Goal: Check status: Check status

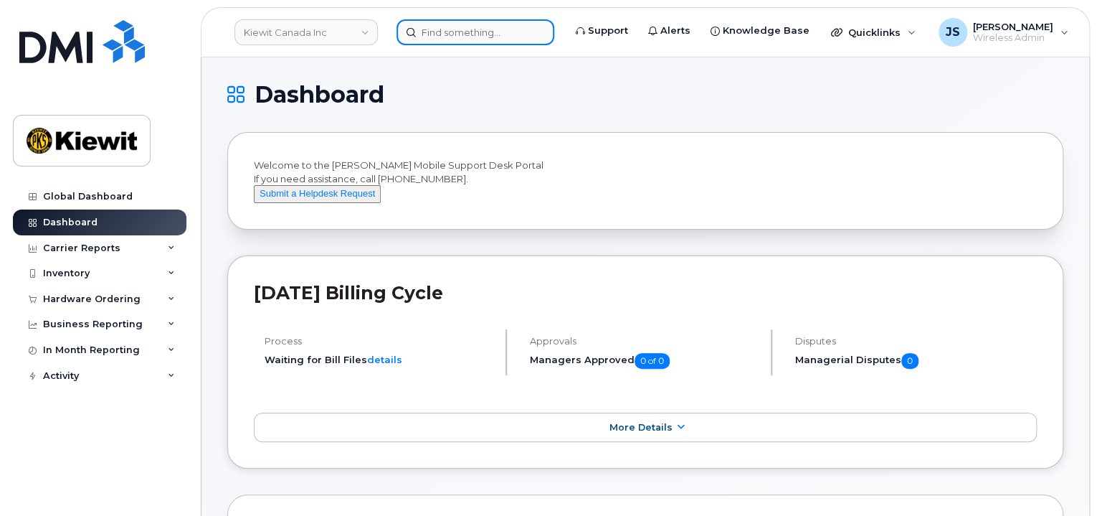
click at [460, 34] on input at bounding box center [476, 32] width 158 height 26
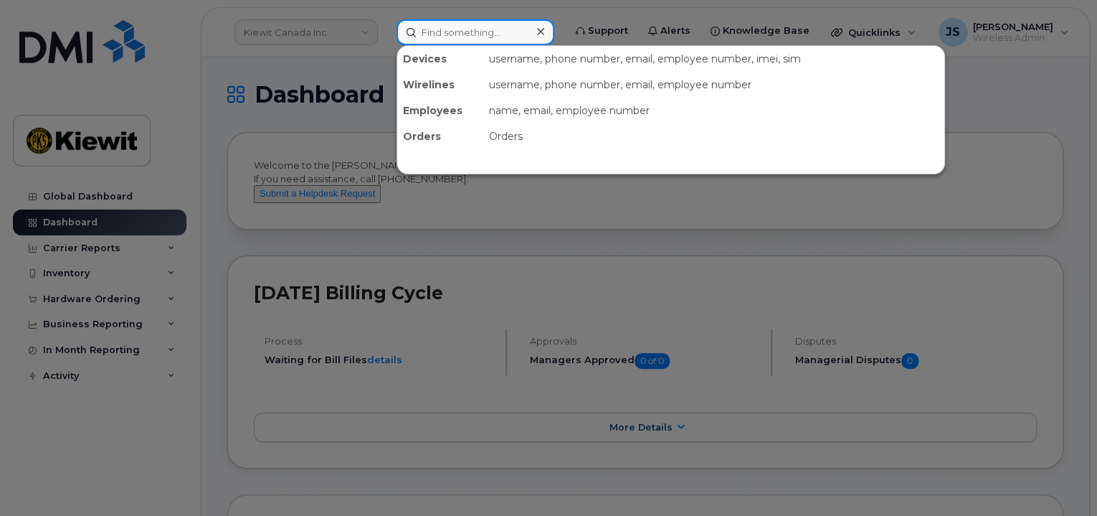
paste input "300356"
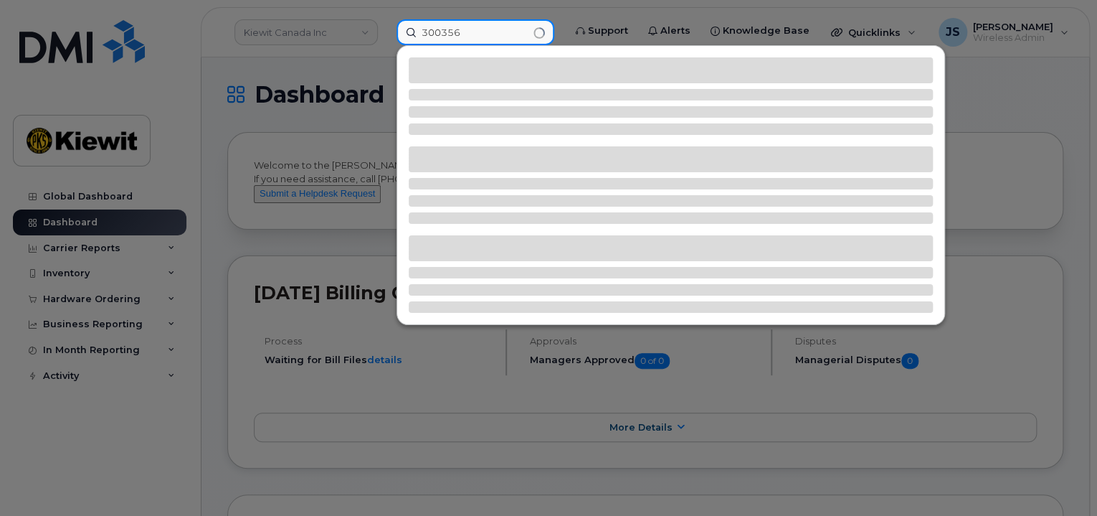
type input "300356"
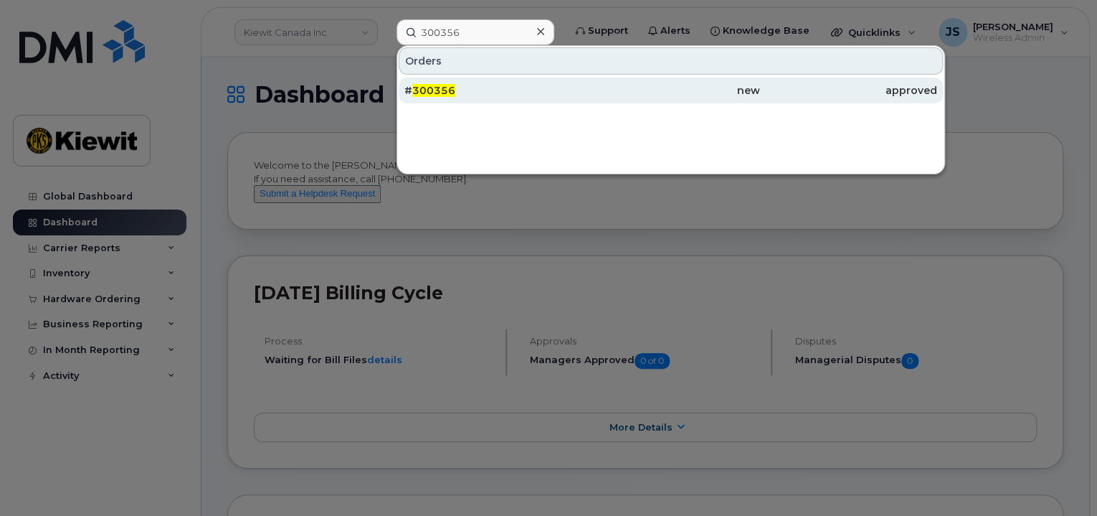
click at [472, 91] on div "# 300356" at bounding box center [493, 90] width 178 height 14
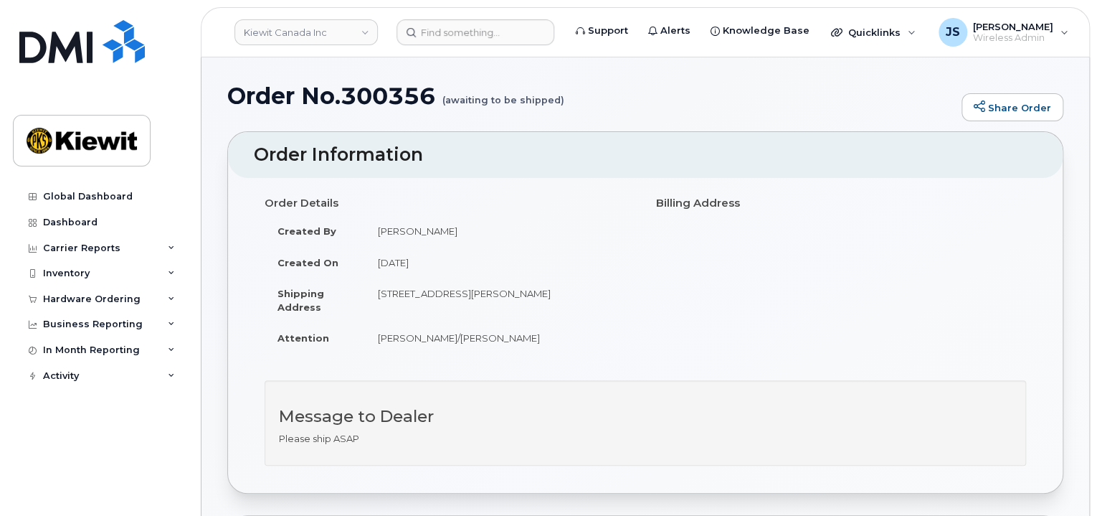
click at [493, 139] on header "Order Information" at bounding box center [645, 155] width 835 height 46
click at [585, 369] on div "Order Details Created By Jesse Sueper Created On September 9, 2025 Shipping Add…" at bounding box center [645, 335] width 835 height 315
click at [564, 295] on td "14 Lower Jarvis Street Toronto ON M5E 1N1" at bounding box center [500, 299] width 270 height 44
click at [736, 90] on h1 "Order No.300356 (awaiting to be shipped)" at bounding box center [590, 95] width 727 height 25
click at [582, 111] on div "Order No.300356 (awaiting to be shipped) Share Order" at bounding box center [645, 107] width 836 height 48
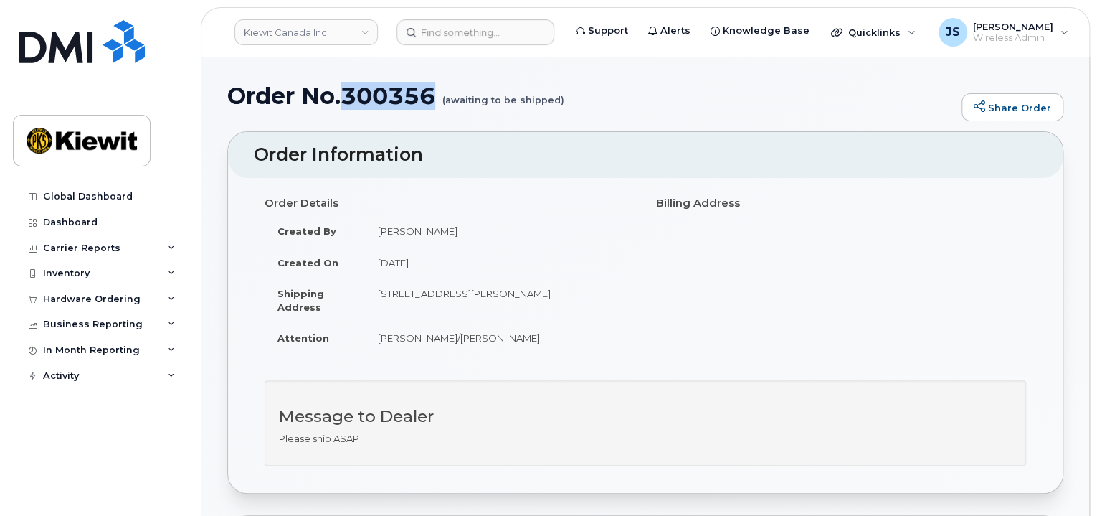
drag, startPoint x: 436, startPoint y: 92, endPoint x: 343, endPoint y: 93, distance: 92.5
click at [343, 93] on h1 "Order No.300356 (awaiting to be shipped)" at bounding box center [590, 95] width 727 height 25
copy h1 "300356"
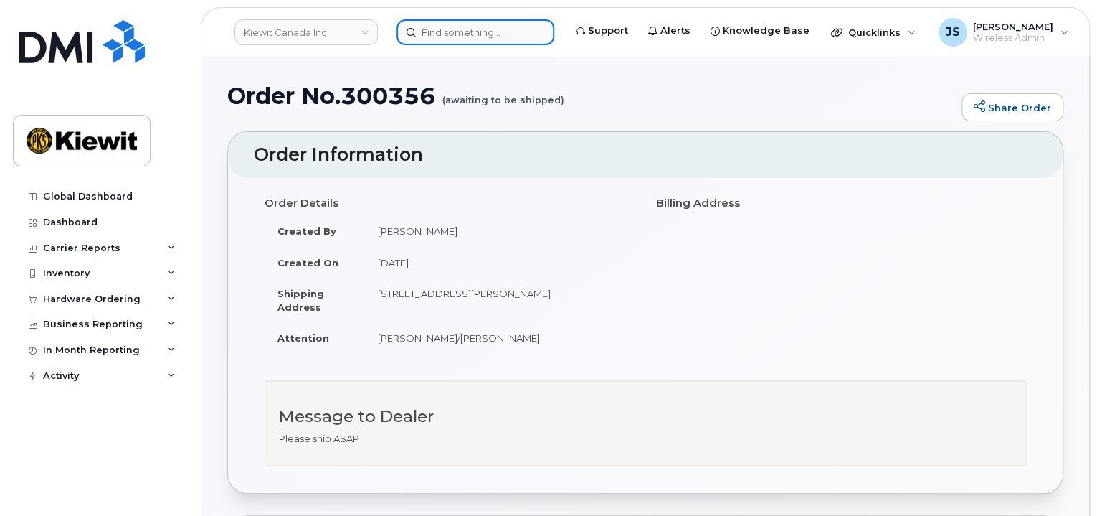
click at [456, 39] on input at bounding box center [476, 32] width 158 height 26
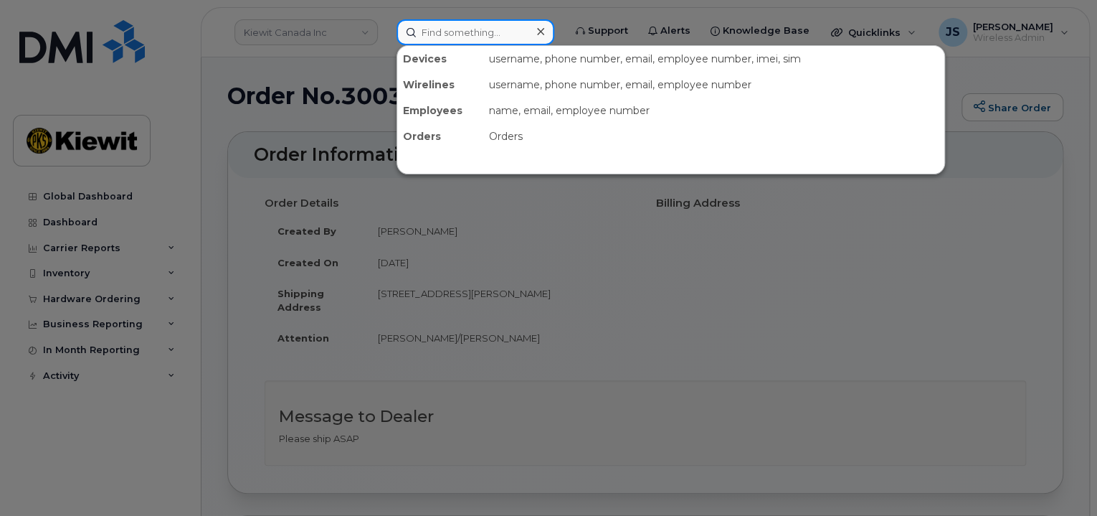
paste input "300356"
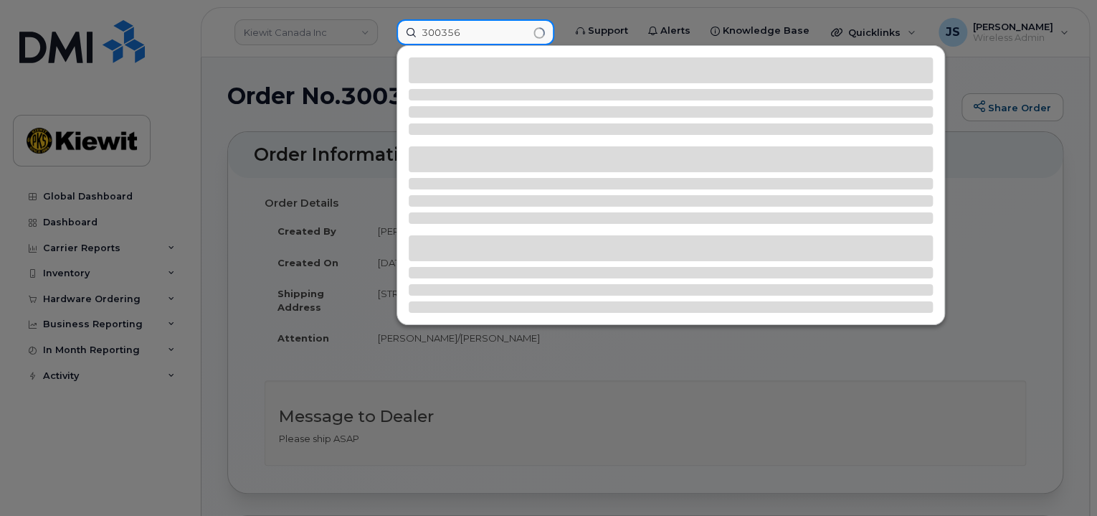
type input "300356"
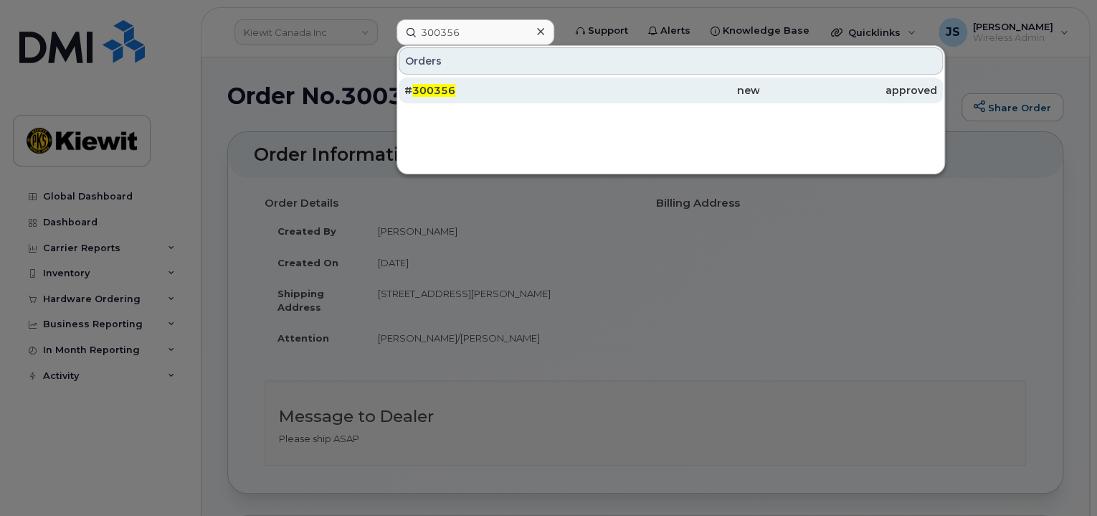
click at [459, 78] on div "# 300356" at bounding box center [493, 90] width 178 height 26
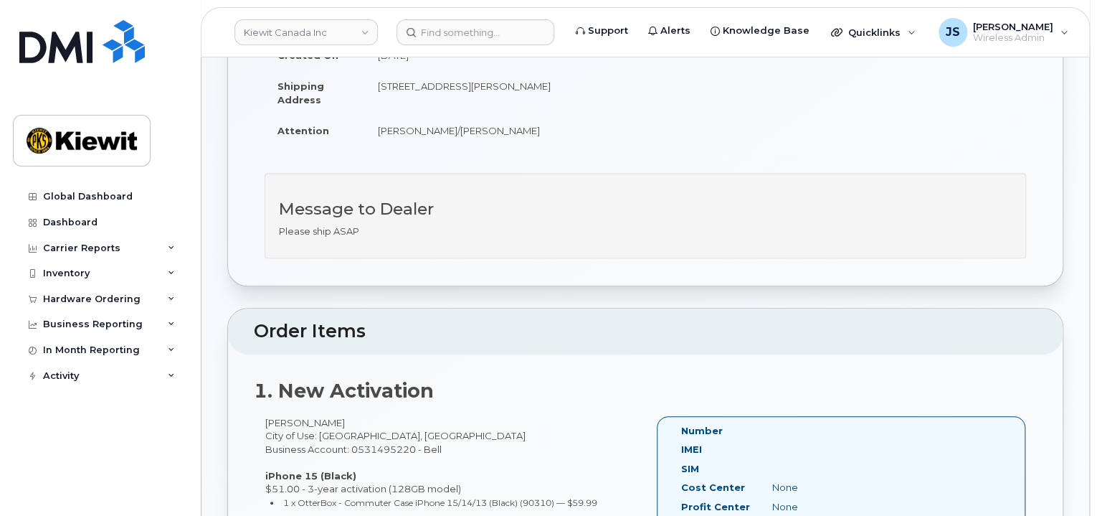
scroll to position [215, 0]
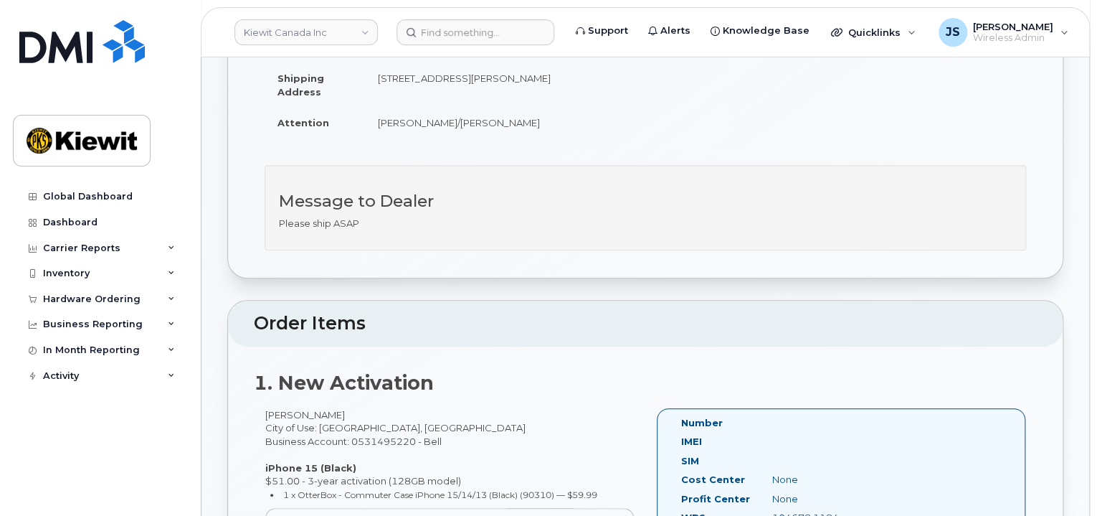
click at [680, 257] on div "Message to Dealer Please ship ASAP" at bounding box center [645, 215] width 783 height 100
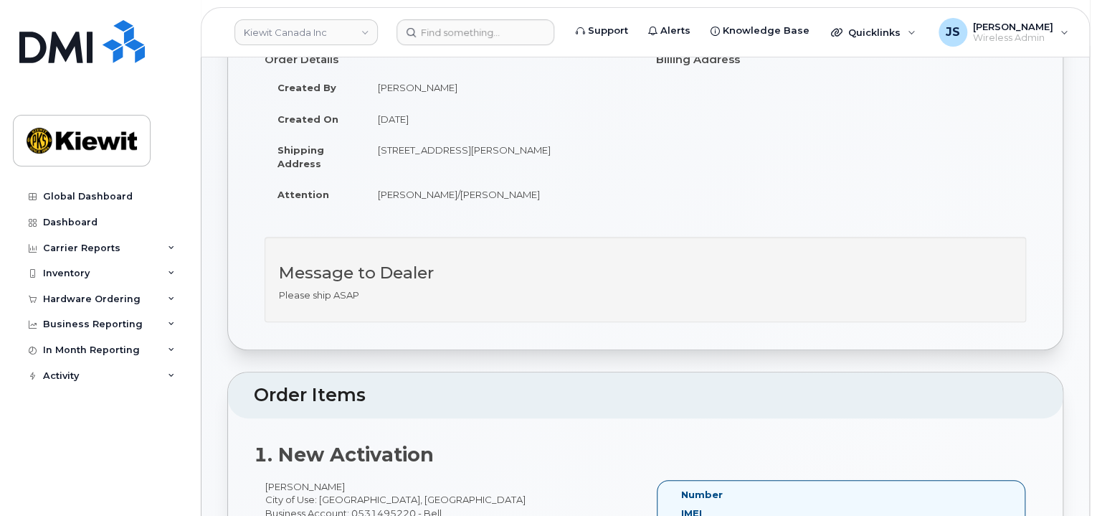
scroll to position [0, 0]
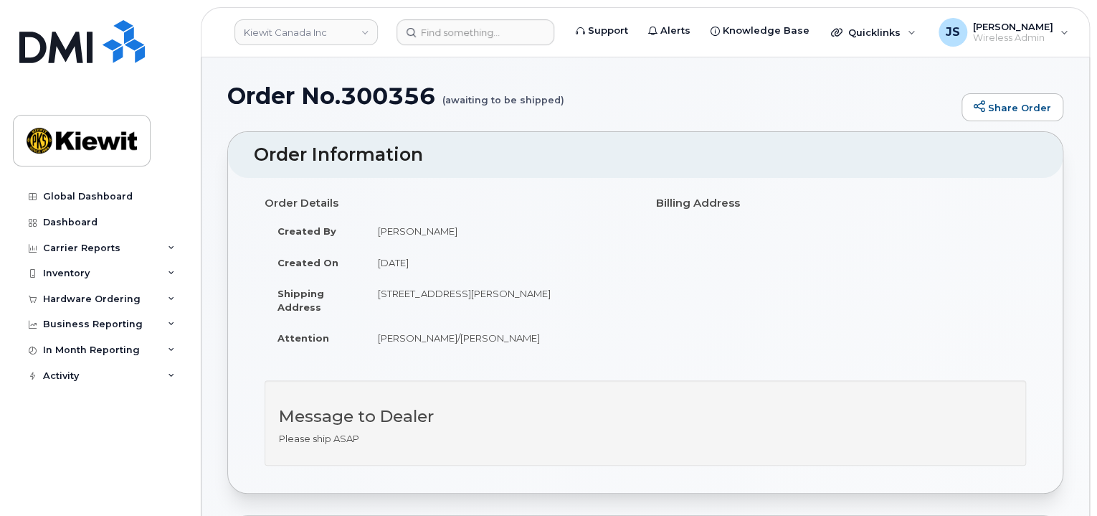
click at [600, 118] on div "Order No.300356 (awaiting to be shipped) Share Order" at bounding box center [645, 107] width 836 height 48
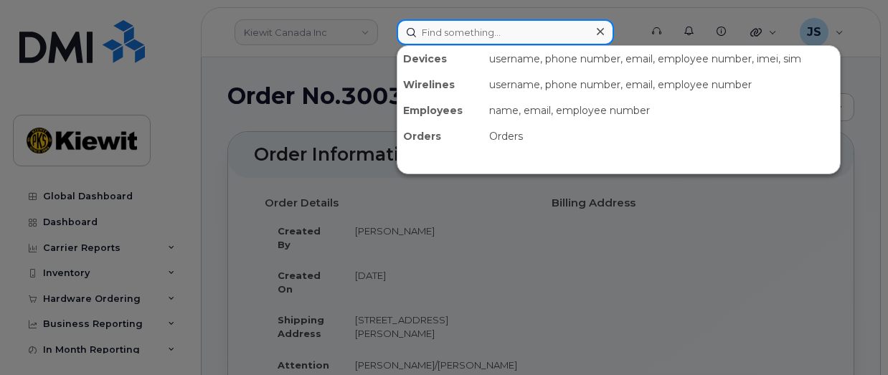
click at [473, 40] on input at bounding box center [505, 32] width 217 height 26
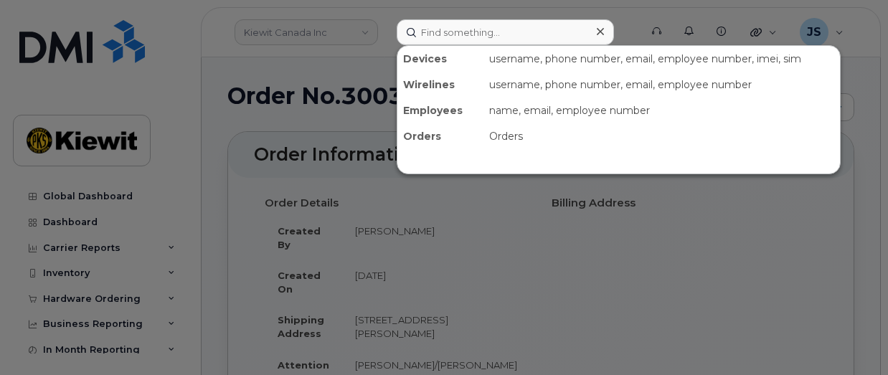
click at [369, 37] on div at bounding box center [444, 187] width 888 height 375
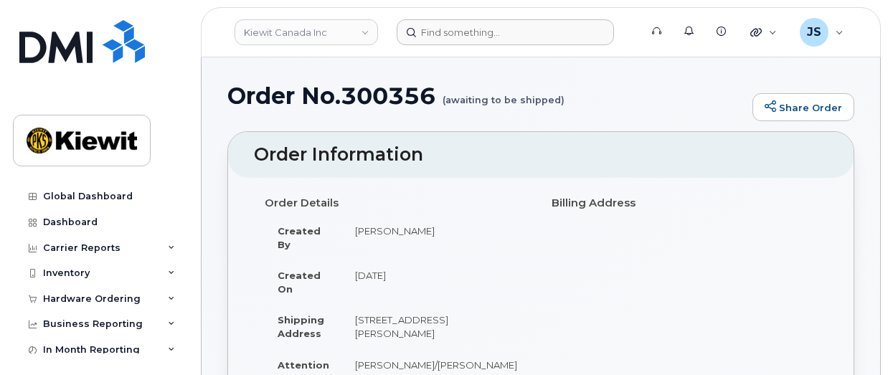
click at [369, 37] on link "Kiewit Canada Inc" at bounding box center [305, 32] width 143 height 26
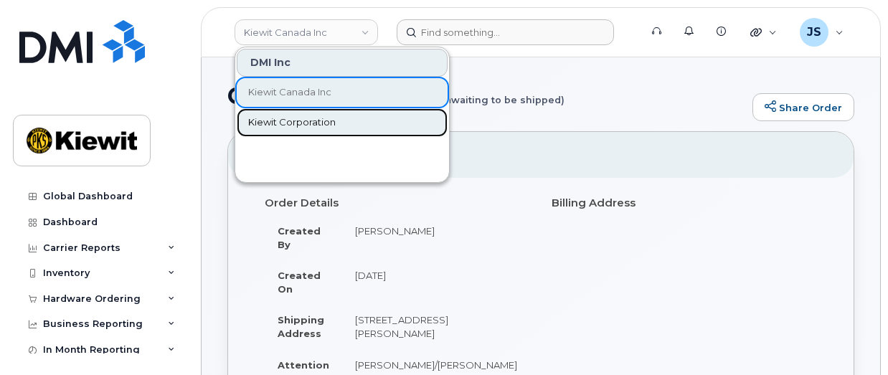
click at [285, 122] on span "Kiewit Corporation" at bounding box center [291, 122] width 87 height 14
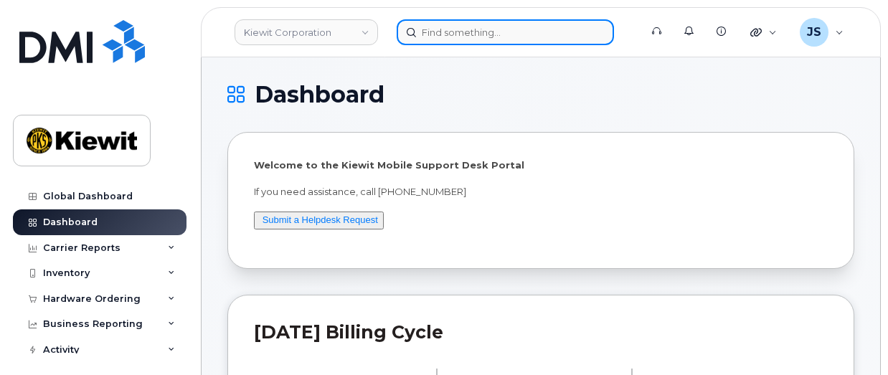
click at [504, 27] on input at bounding box center [505, 32] width 217 height 26
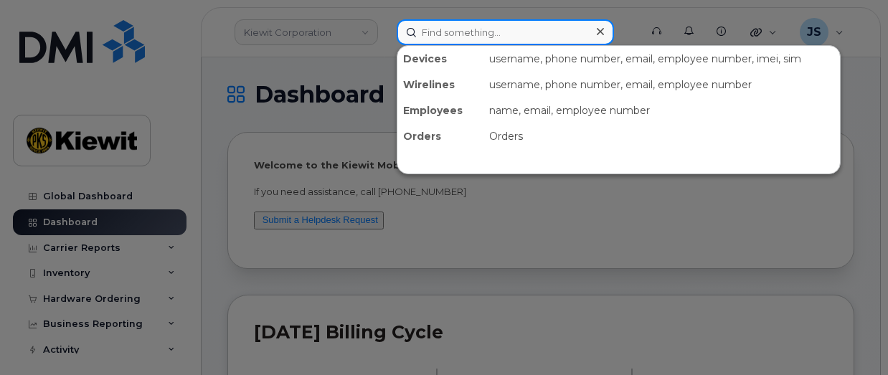
paste input "300300"
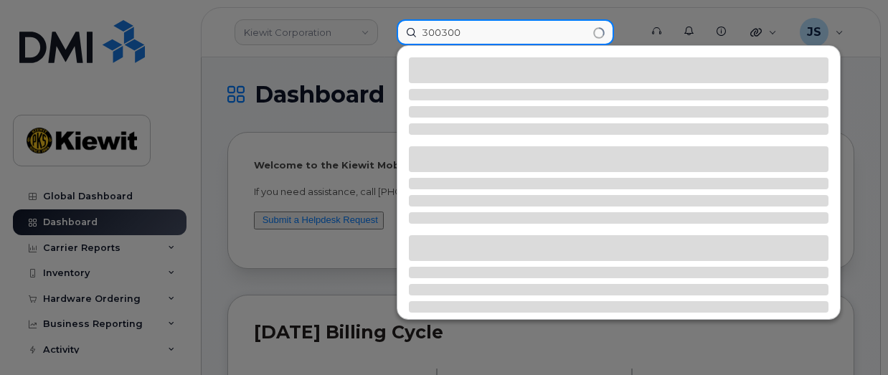
type input "300300"
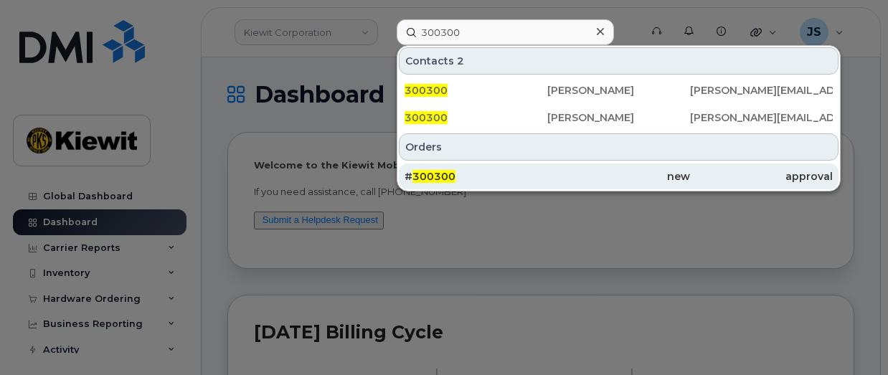
click at [478, 174] on div "# 300300" at bounding box center [475, 176] width 143 height 14
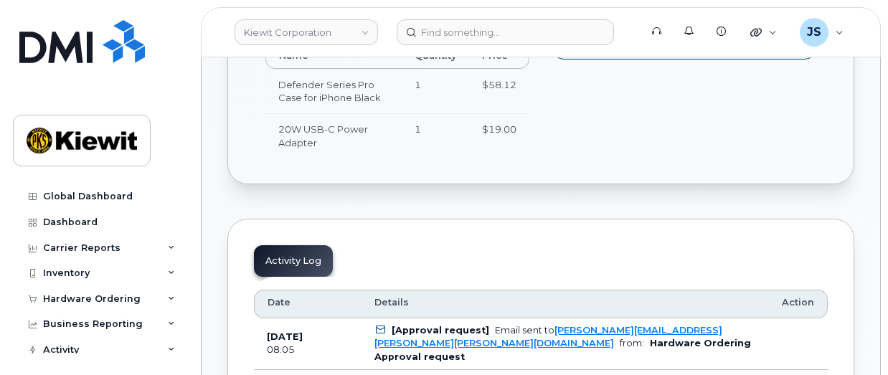
scroll to position [645, 0]
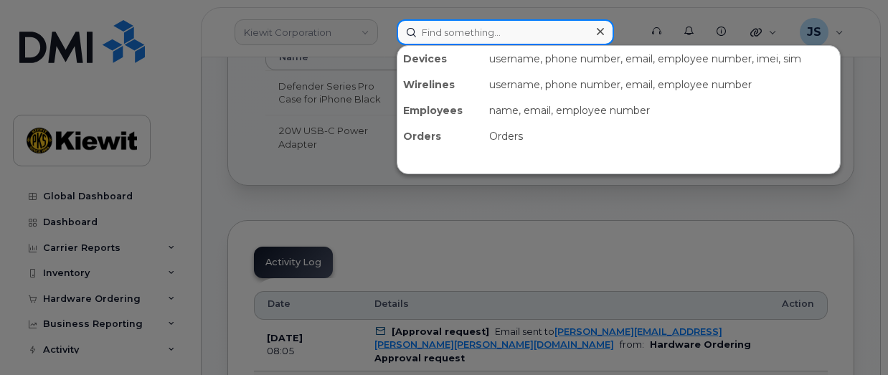
click at [431, 39] on input at bounding box center [505, 32] width 217 height 26
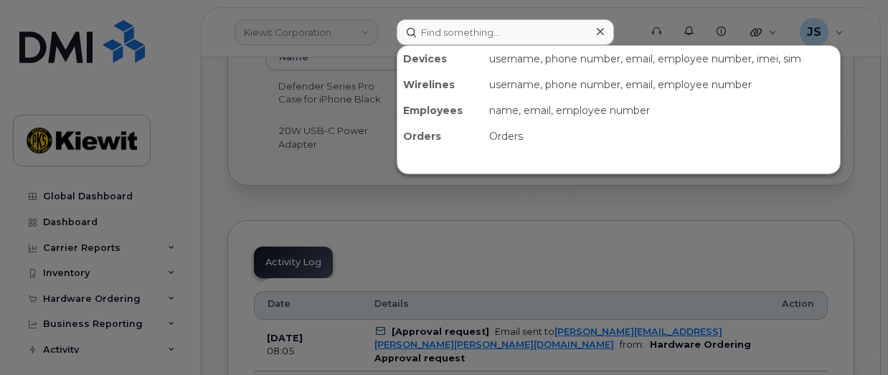
click at [346, 22] on div at bounding box center [444, 187] width 888 height 375
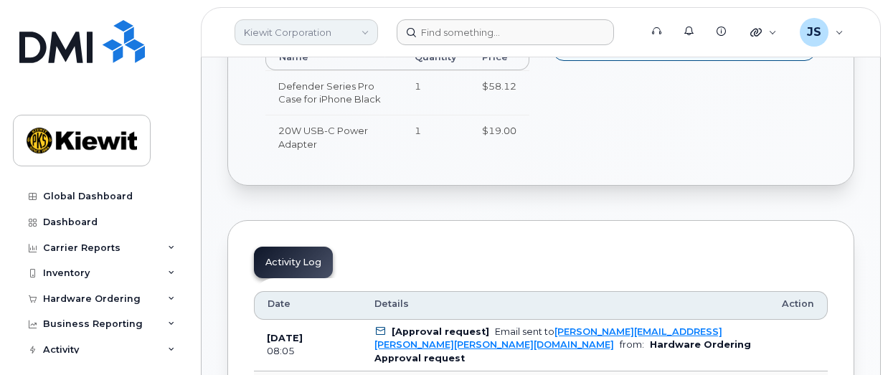
click at [354, 28] on link "Kiewit Corporation" at bounding box center [305, 32] width 143 height 26
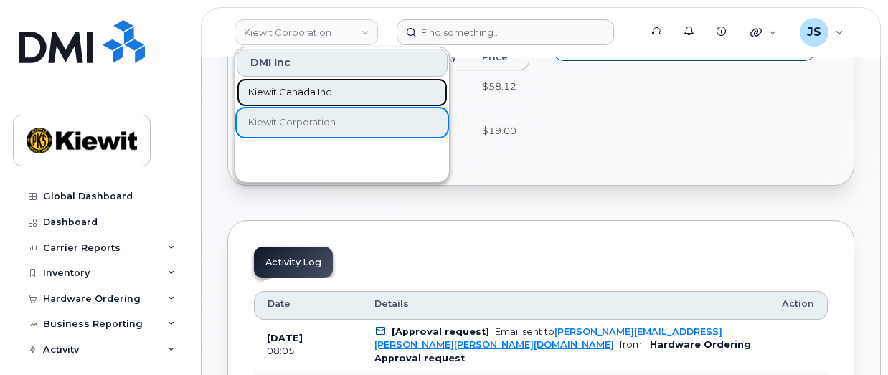
click at [336, 86] on link "Kiewit Canada Inc" at bounding box center [342, 92] width 211 height 29
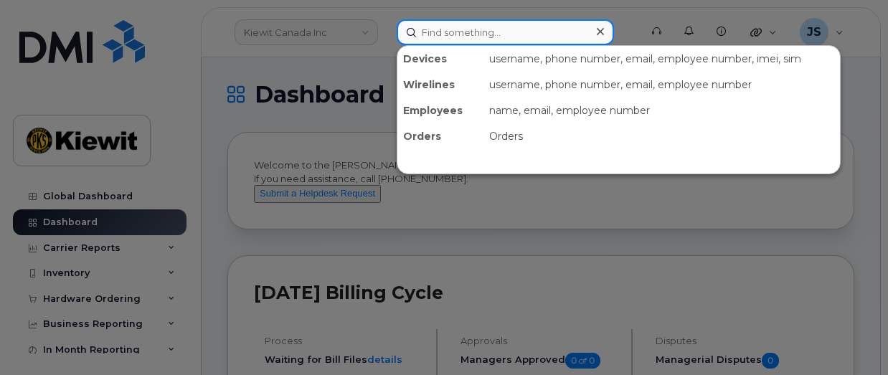
click at [473, 35] on input at bounding box center [505, 32] width 217 height 26
paste input "300342"
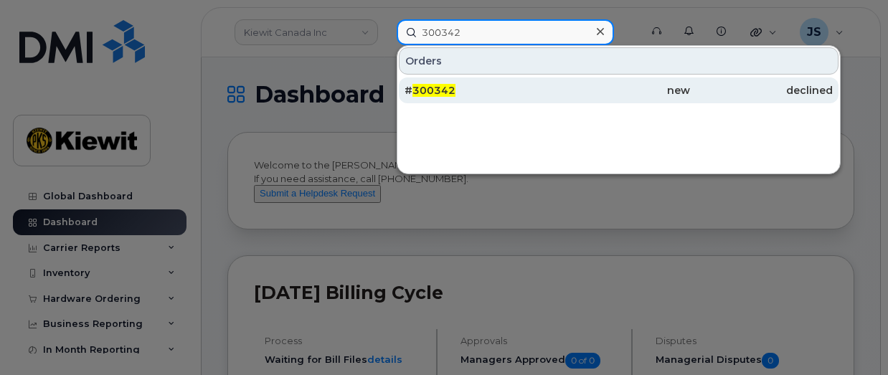
type input "300342"
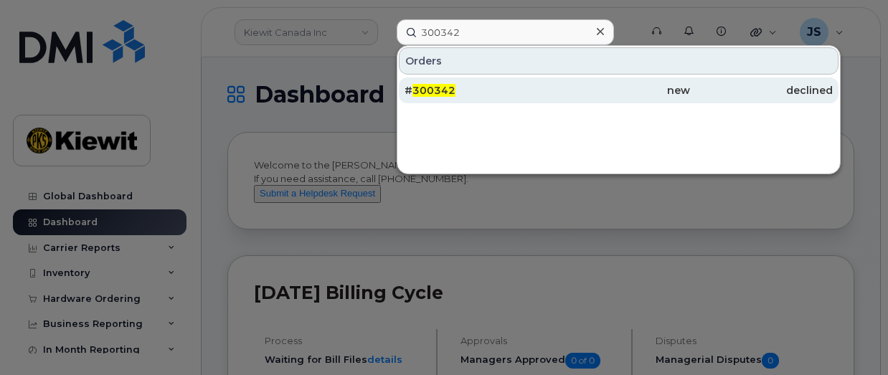
click at [492, 100] on div "# 300342" at bounding box center [475, 90] width 143 height 26
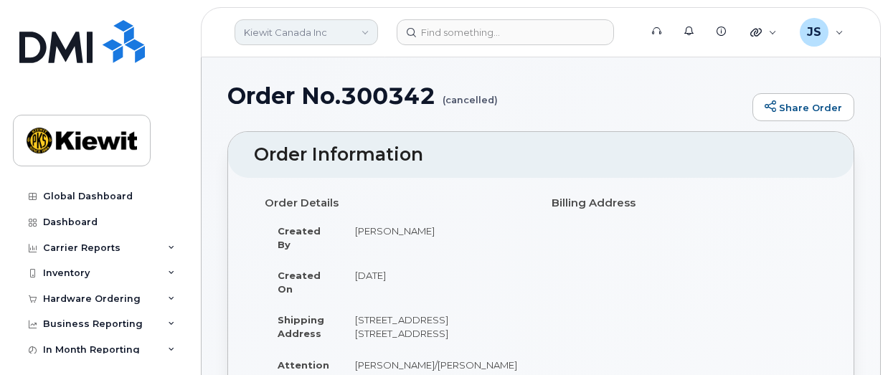
click at [344, 31] on link "Kiewit Canada Inc" at bounding box center [305, 32] width 143 height 26
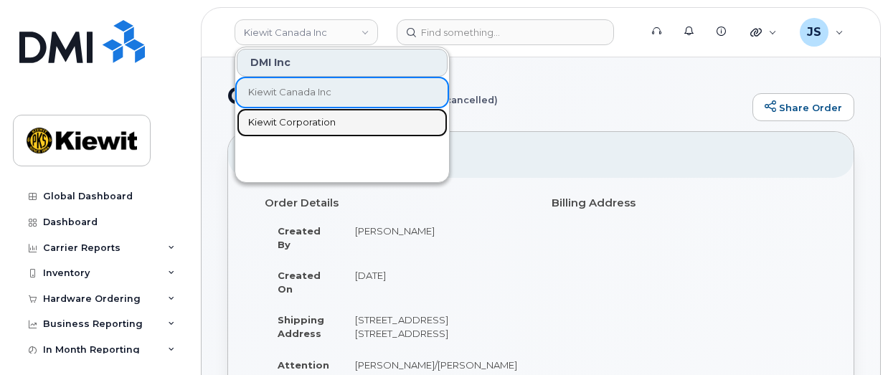
drag, startPoint x: 313, startPoint y: 115, endPoint x: 397, endPoint y: 75, distance: 92.0
click at [313, 115] on link "Kiewit Corporation" at bounding box center [342, 122] width 211 height 29
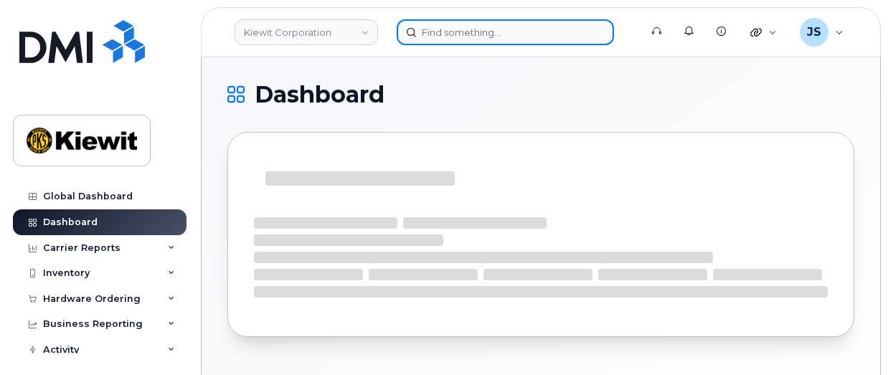
click at [467, 26] on input at bounding box center [505, 32] width 217 height 26
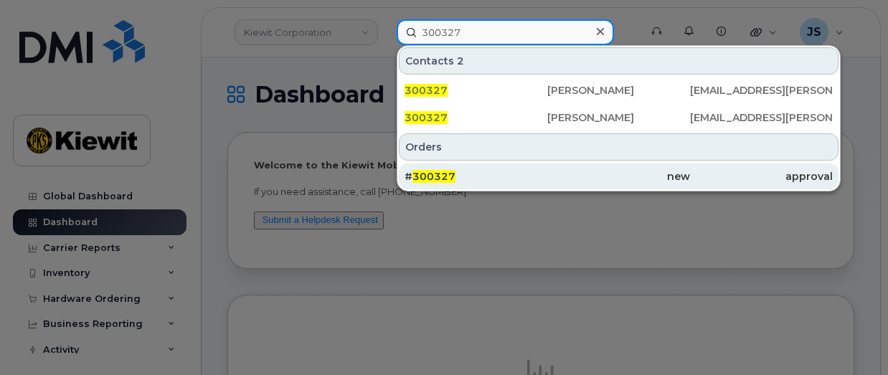
type input "300327"
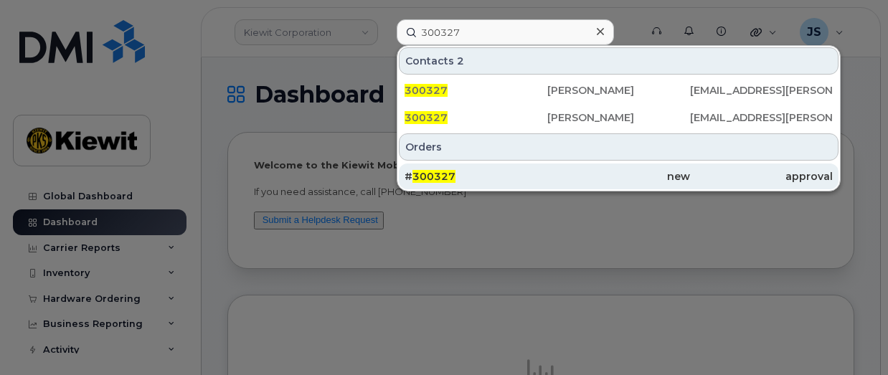
click at [548, 176] on div "new" at bounding box center [618, 176] width 143 height 14
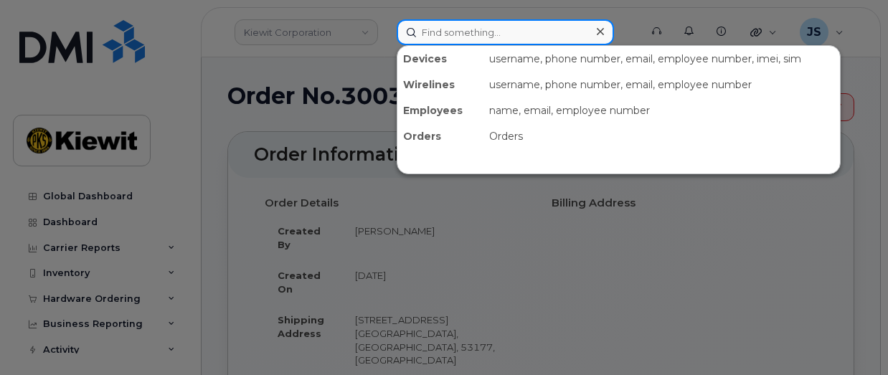
click at [461, 43] on input at bounding box center [505, 32] width 217 height 26
paste input "300387"
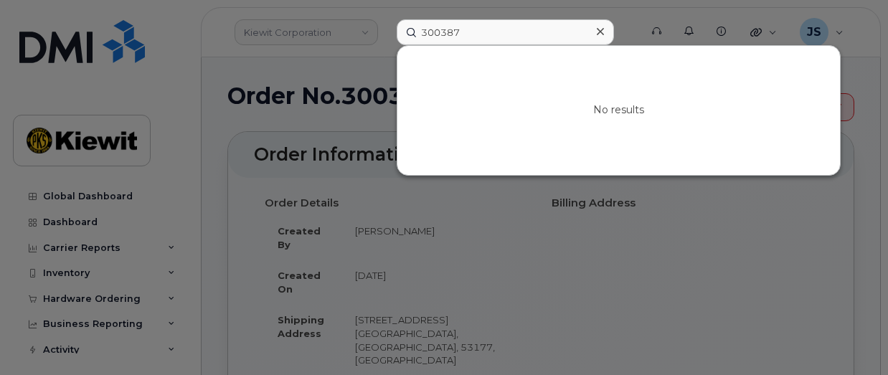
click at [391, 18] on div at bounding box center [444, 187] width 888 height 375
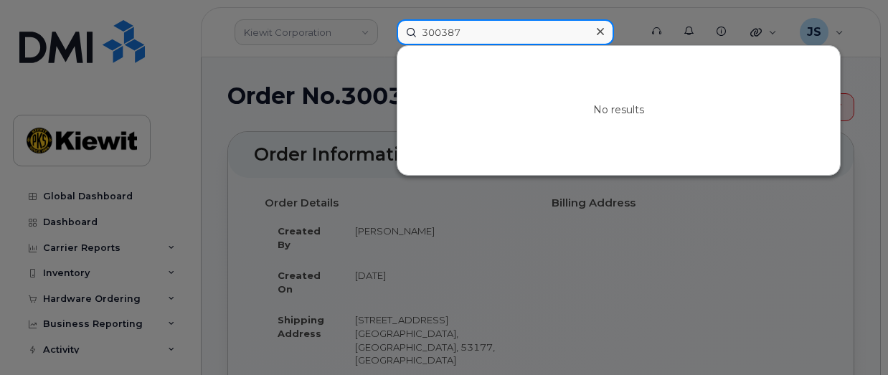
click at [506, 22] on input "300387" at bounding box center [505, 32] width 217 height 26
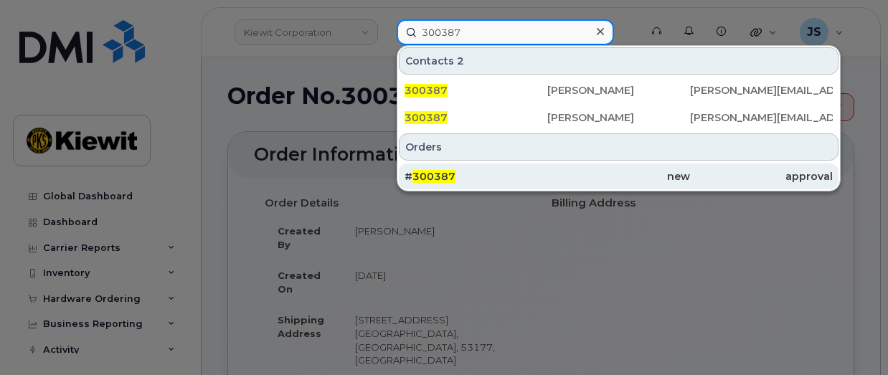
type input "300387"
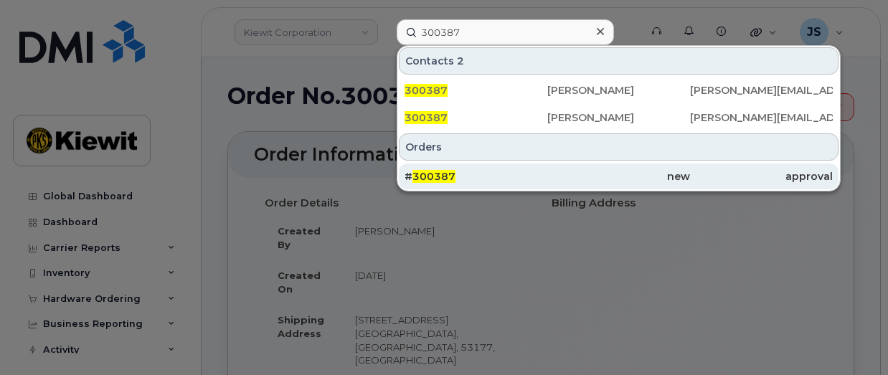
click at [505, 184] on div "# 300387" at bounding box center [475, 176] width 143 height 26
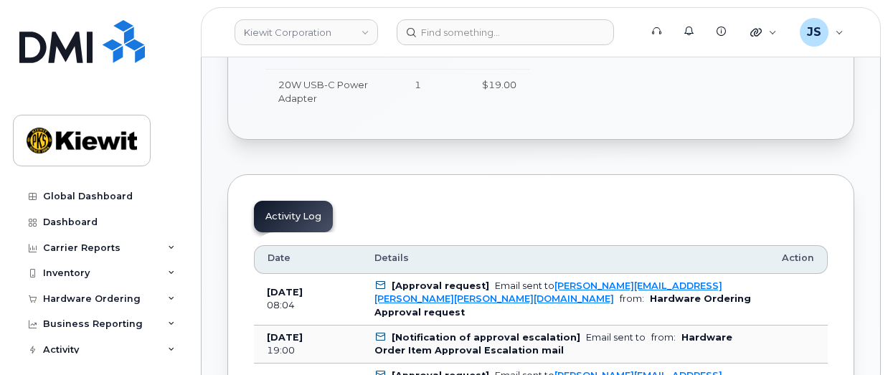
scroll to position [502, 0]
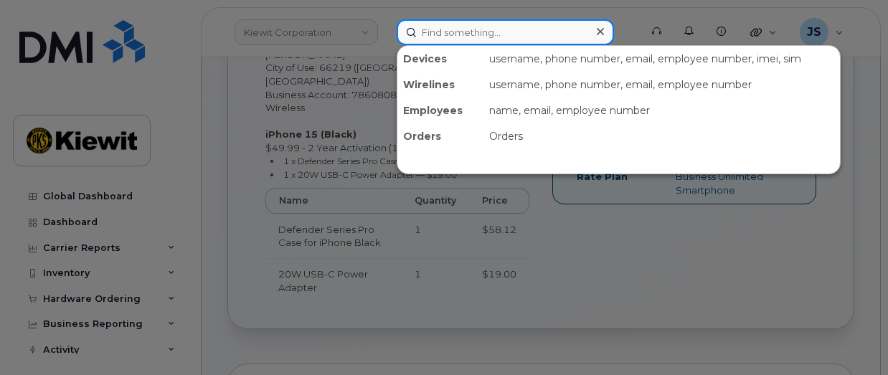
click at [534, 39] on input at bounding box center [505, 32] width 217 height 26
paste input "300449"
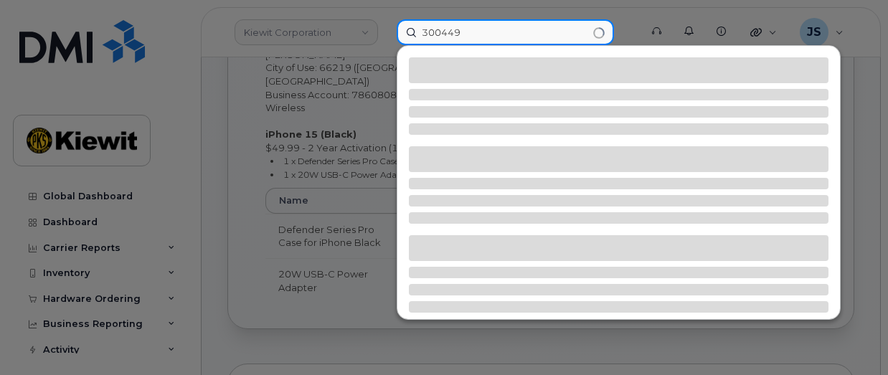
type input "300449"
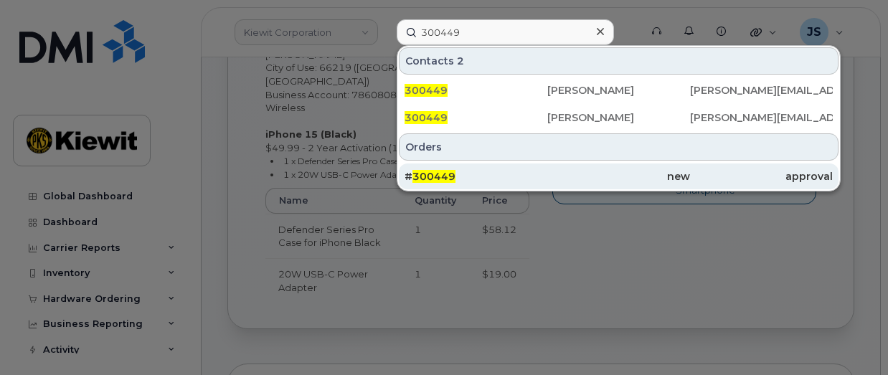
click at [586, 166] on div "new" at bounding box center [618, 176] width 143 height 26
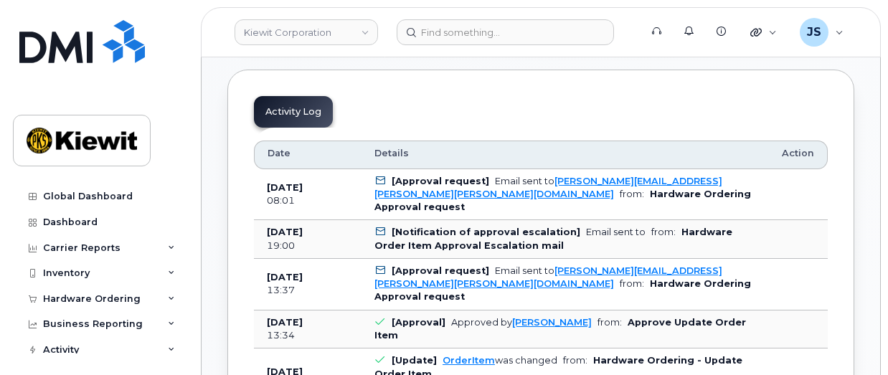
scroll to position [789, 0]
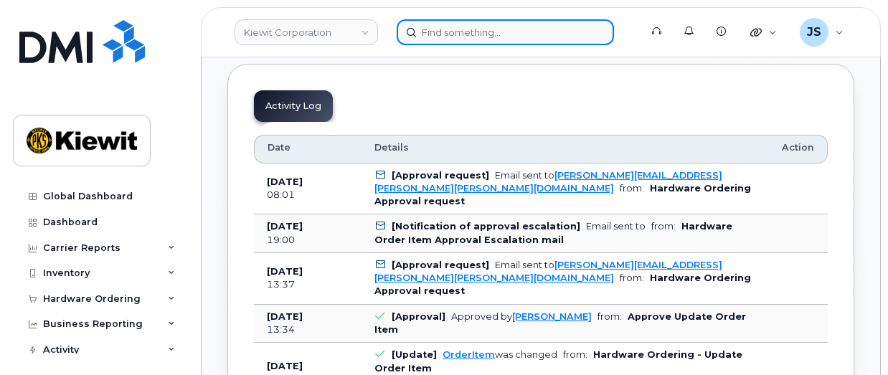
click at [500, 34] on input at bounding box center [505, 32] width 217 height 26
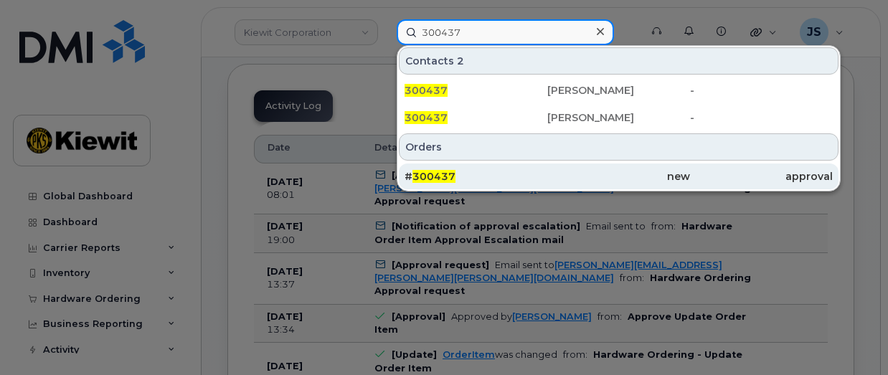
type input "300437"
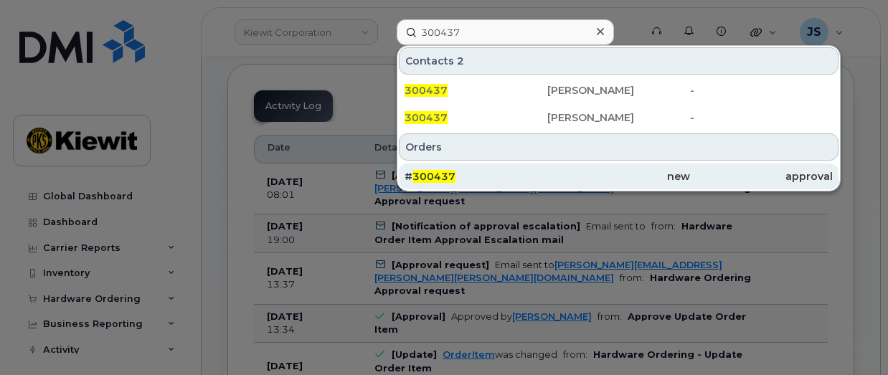
click at [681, 166] on div "new" at bounding box center [618, 176] width 143 height 26
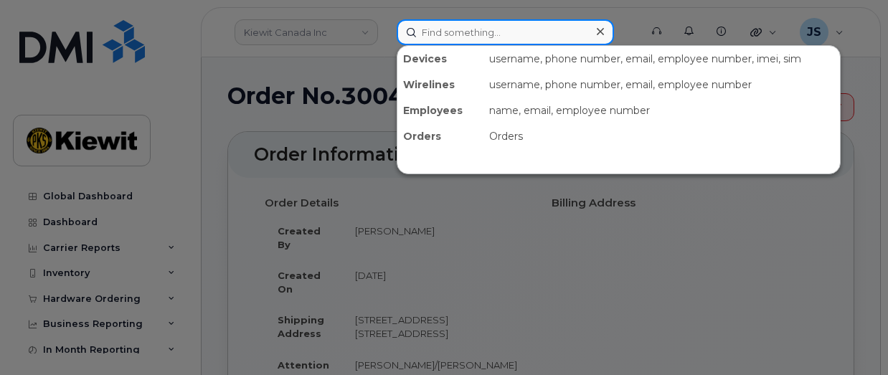
click at [471, 39] on input at bounding box center [505, 32] width 217 height 26
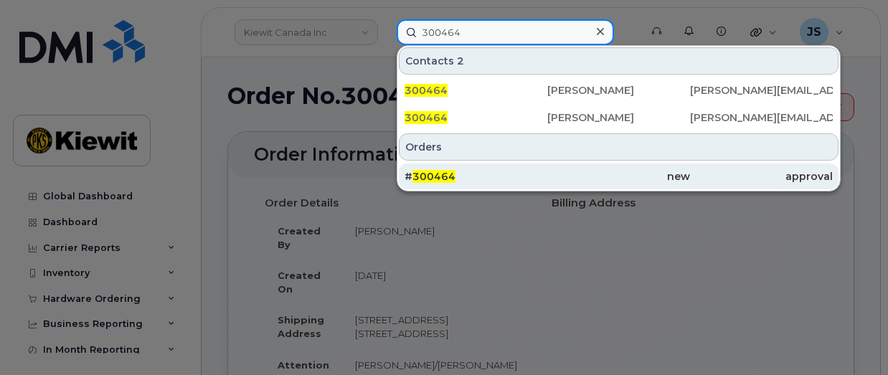
type input "300464"
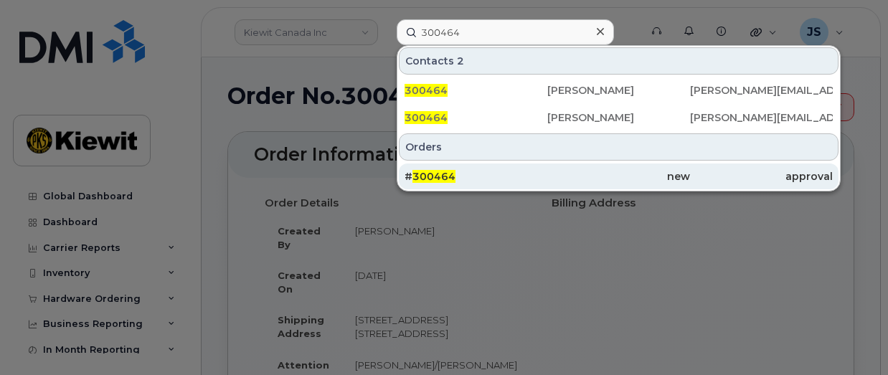
click at [502, 172] on div "# 300464" at bounding box center [475, 176] width 143 height 14
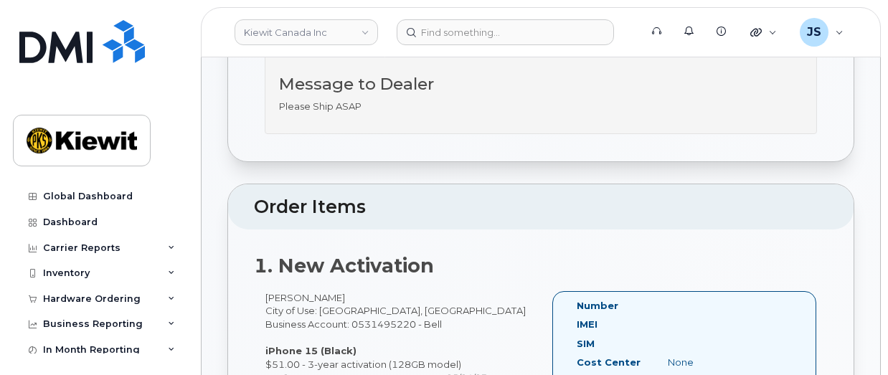
scroll to position [860, 0]
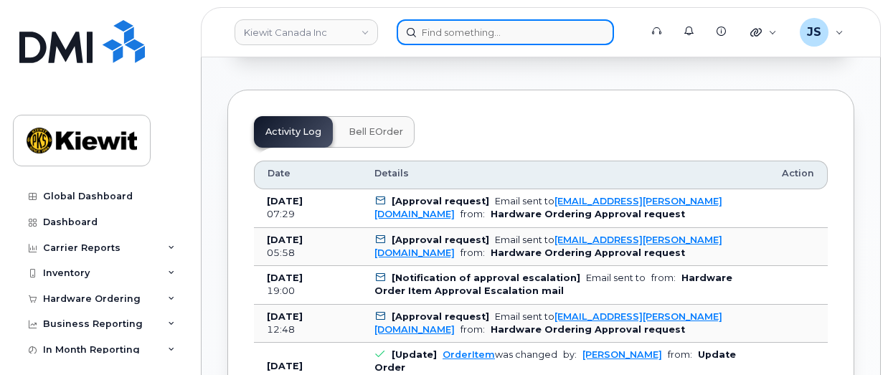
click at [440, 42] on input at bounding box center [505, 32] width 217 height 26
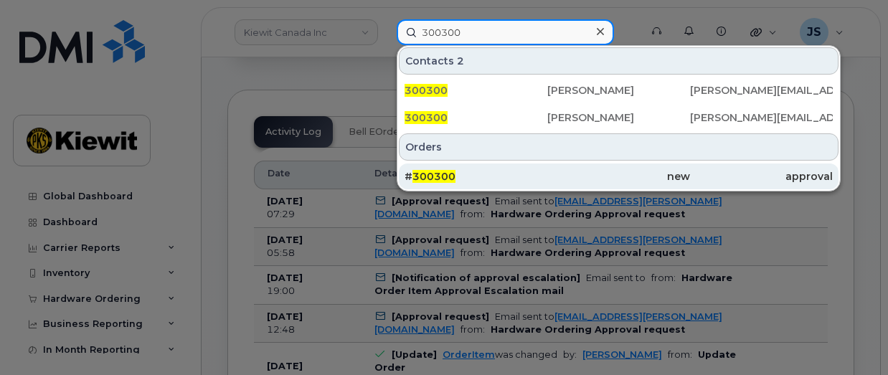
type input "300300"
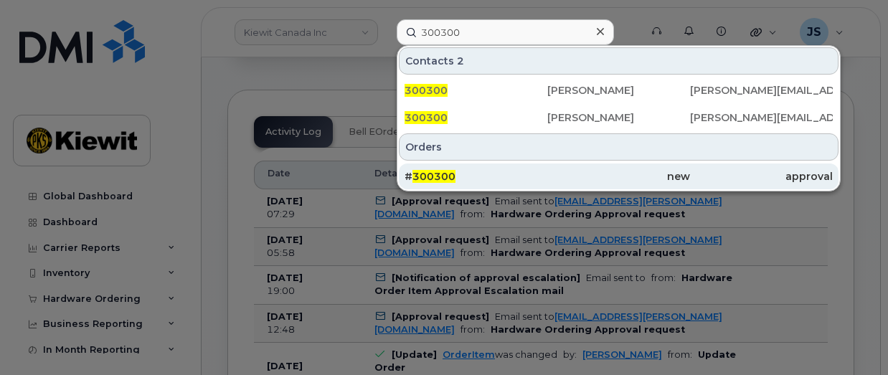
click at [482, 179] on div "# 300300" at bounding box center [475, 176] width 143 height 14
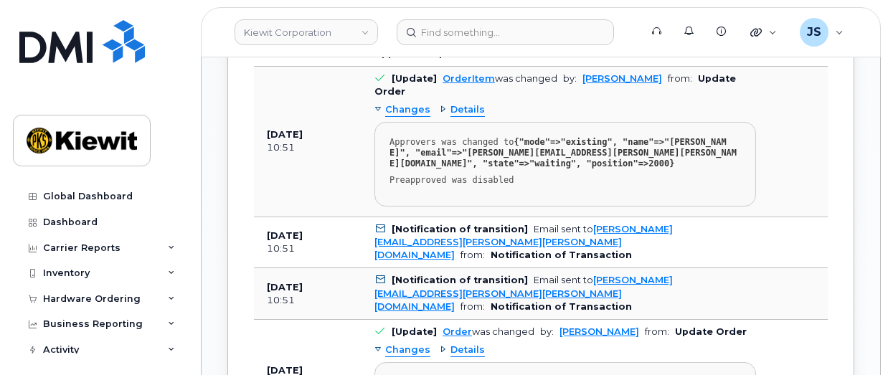
scroll to position [1291, 0]
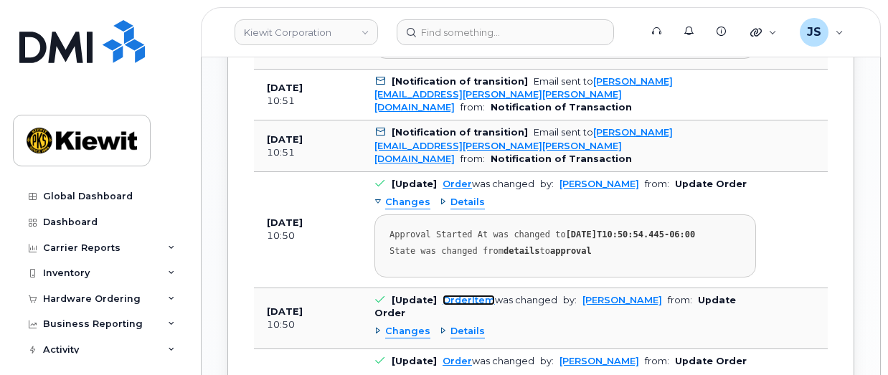
click at [468, 295] on link "OrderItem" at bounding box center [468, 300] width 52 height 11
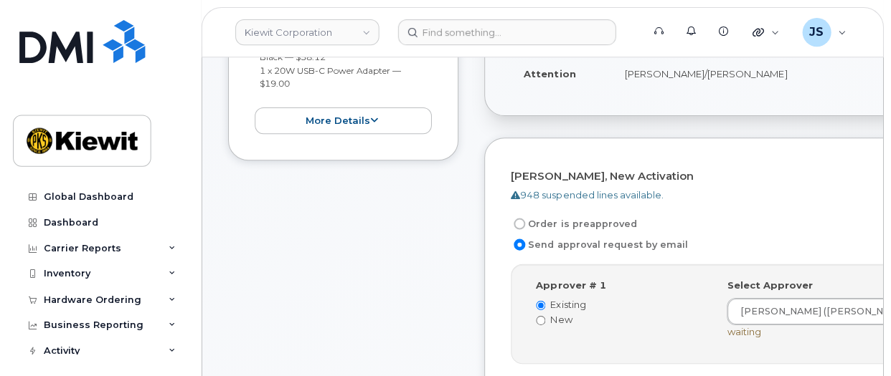
scroll to position [287, 0]
